Goal: Information Seeking & Learning: Learn about a topic

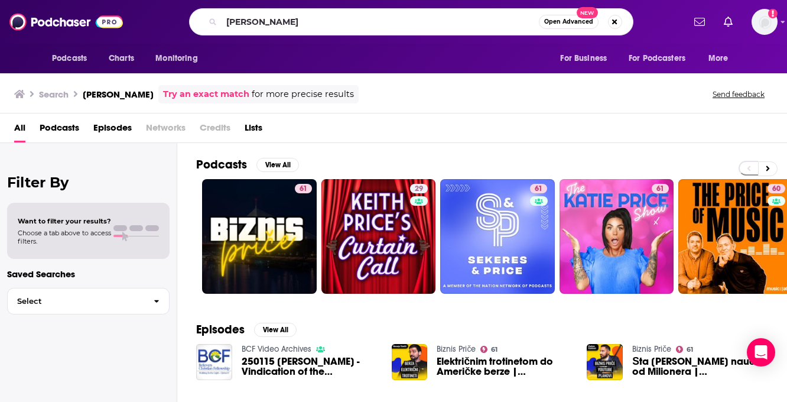
click at [260, 24] on input "[PERSON_NAME]" at bounding box center [380, 21] width 317 height 19
type input "[PERSON_NAME] [PERSON_NAME]"
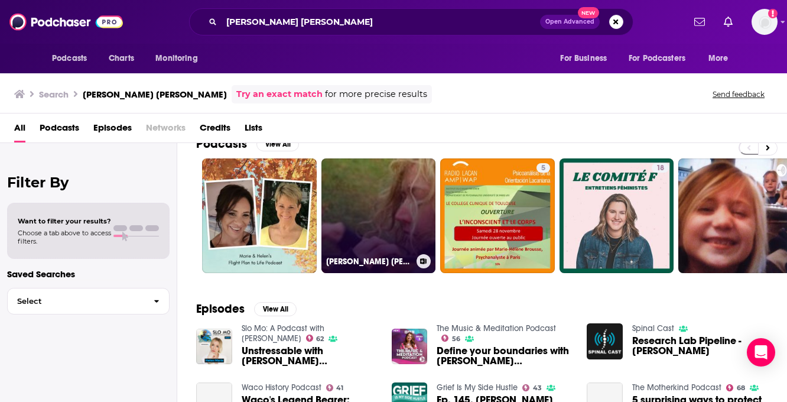
scroll to position [22, 0]
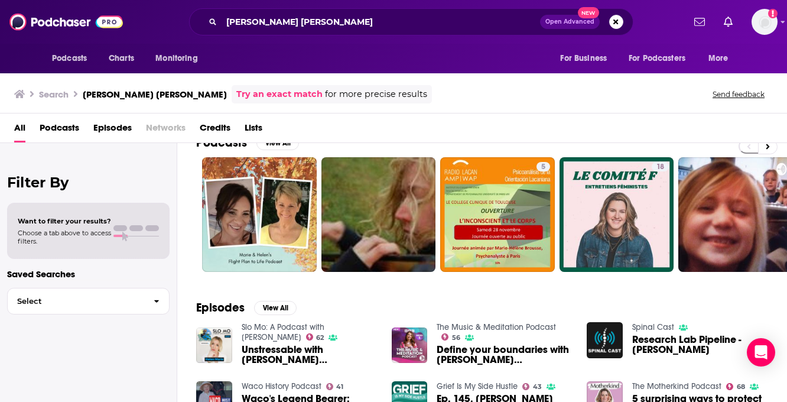
click at [269, 358] on span "Unstressable with [PERSON_NAME] [PERSON_NAME] - Unraveling Ourselves" at bounding box center [310, 354] width 136 height 20
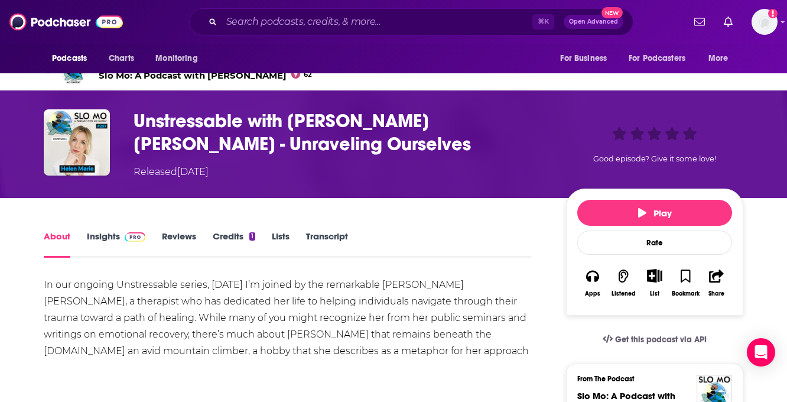
scroll to position [19, 0]
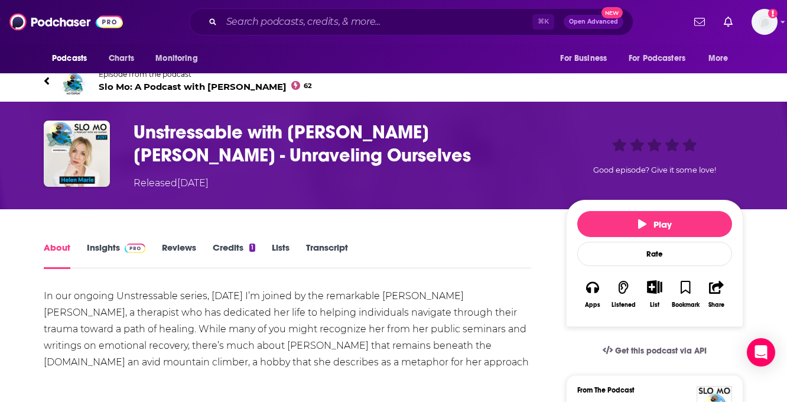
click at [116, 249] on link "Insights" at bounding box center [116, 255] width 58 height 27
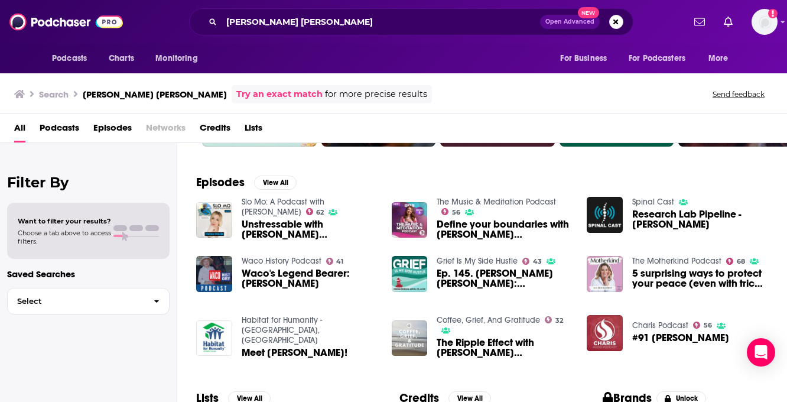
scroll to position [149, 0]
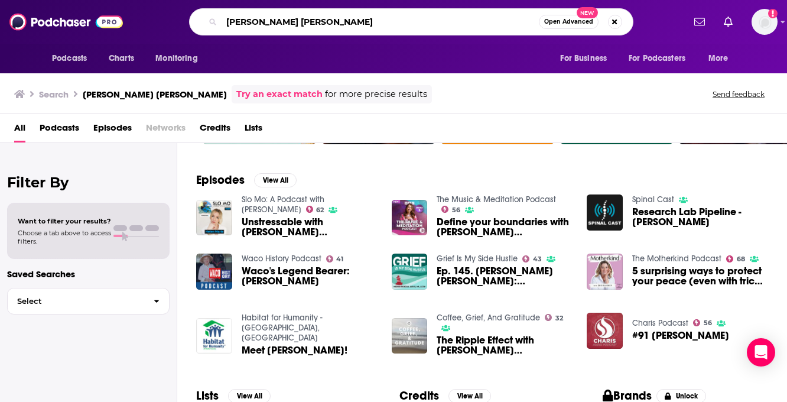
click at [305, 22] on input "[PERSON_NAME] [PERSON_NAME]" at bounding box center [380, 21] width 317 height 19
type input "i don't think we talk enough"
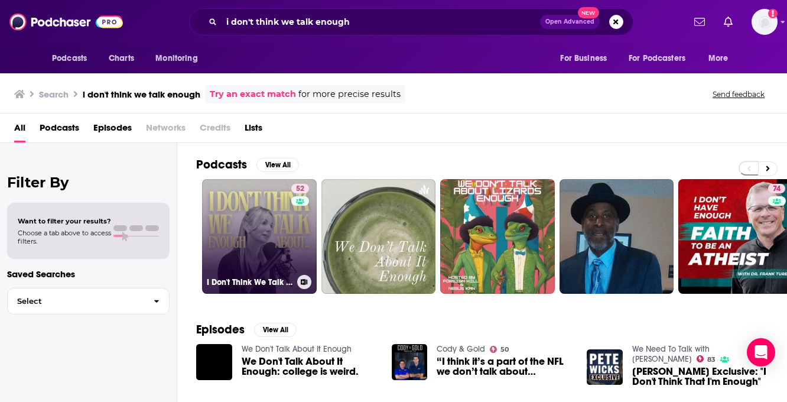
click at [274, 223] on link "52 I Don't Think We Talk Enough About..." at bounding box center [259, 236] width 115 height 115
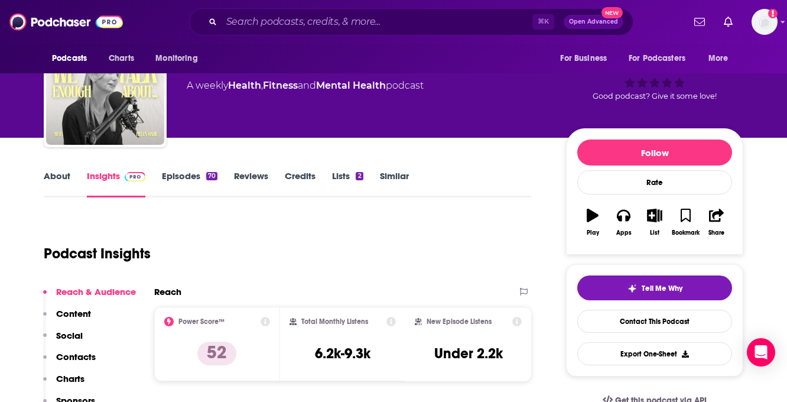
scroll to position [28, 0]
